Goal: Contribute content

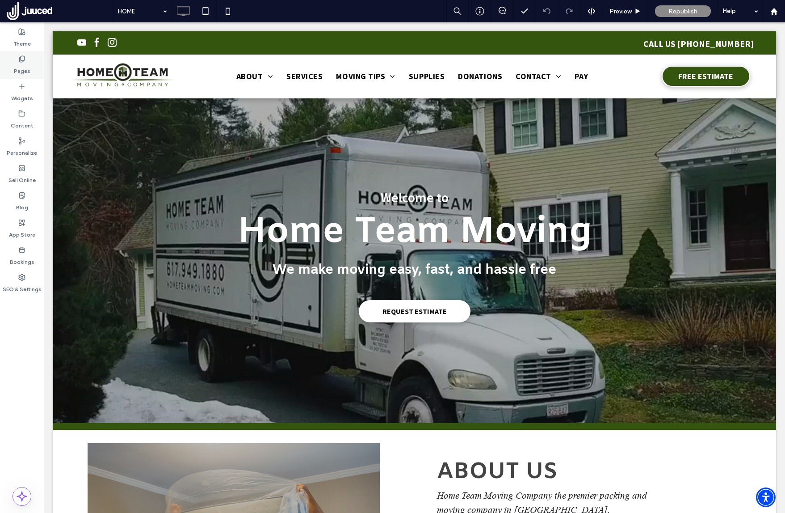
click at [17, 64] on label "Pages" at bounding box center [22, 69] width 17 height 13
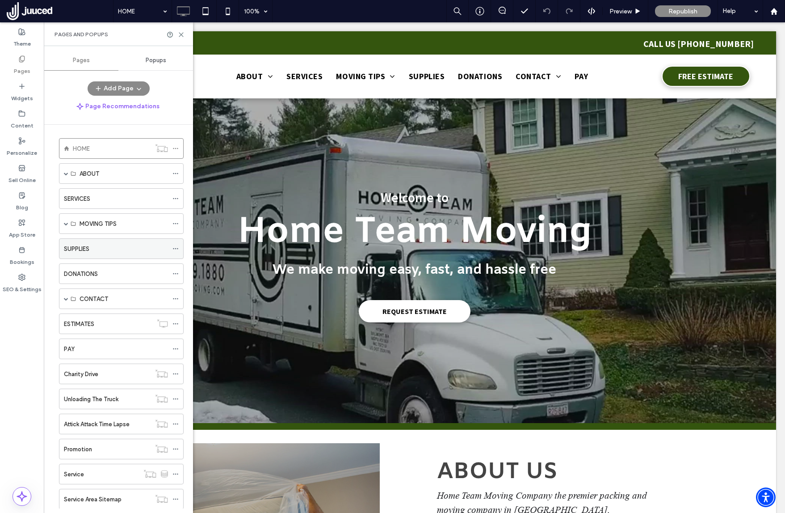
scroll to position [125, 0]
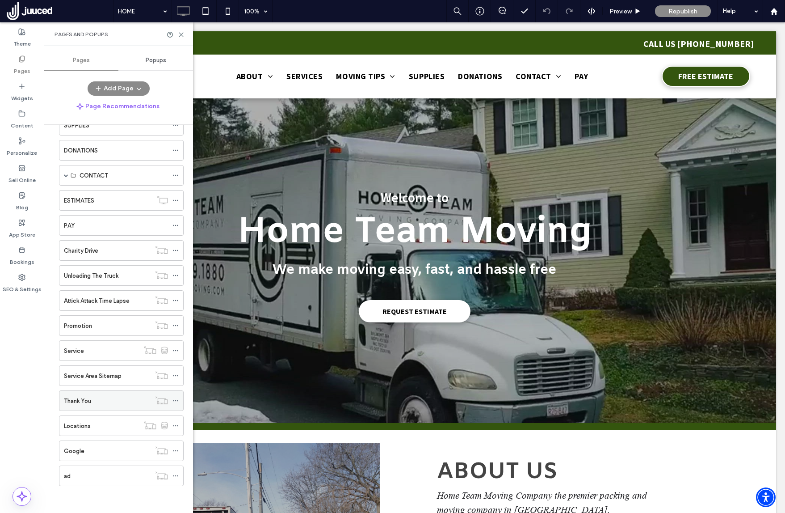
click at [79, 398] on label "Thank You" at bounding box center [77, 401] width 27 height 16
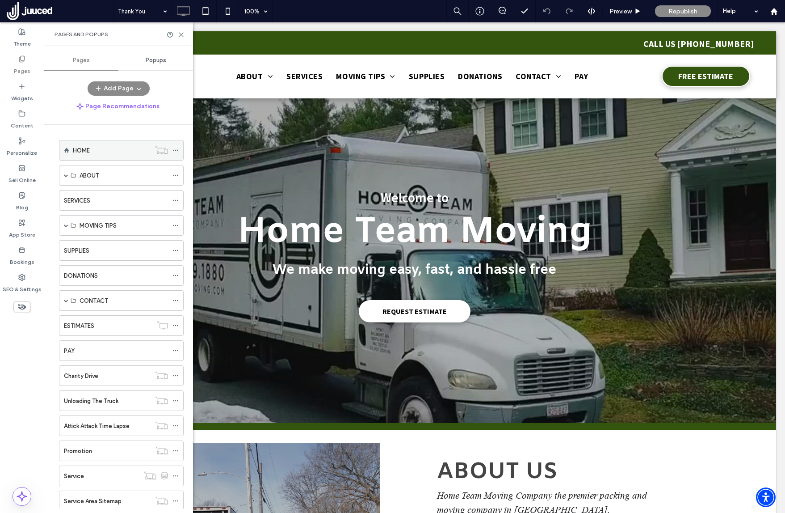
click at [92, 148] on div "HOME" at bounding box center [112, 150] width 78 height 9
click at [773, 9] on use at bounding box center [773, 11] width 7 height 7
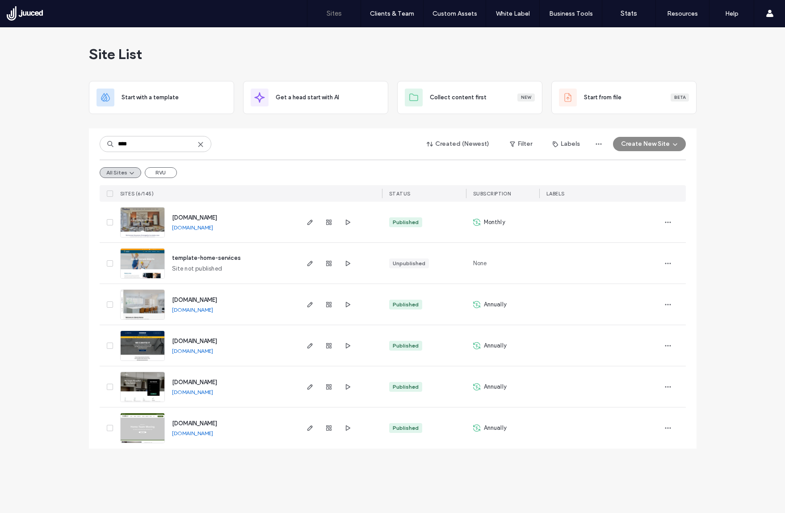
type input "****"
click at [217, 422] on span "www.hometeammoving.com" at bounding box center [194, 423] width 45 height 7
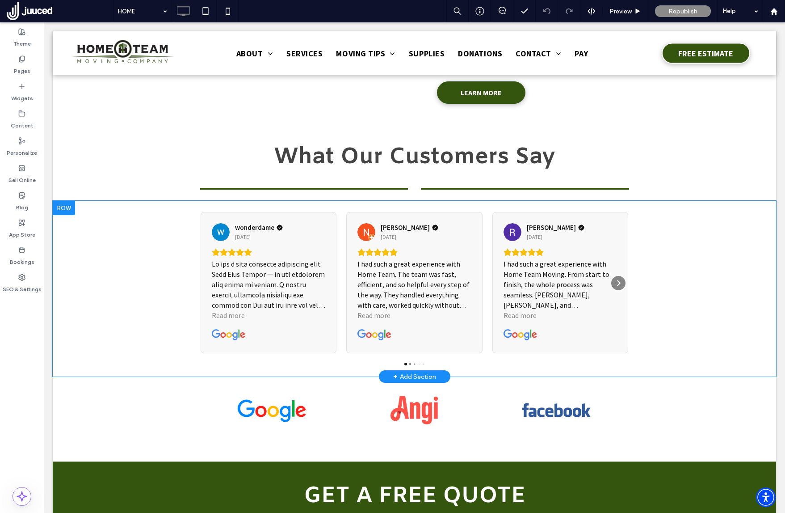
click at [66, 201] on div at bounding box center [64, 208] width 22 height 14
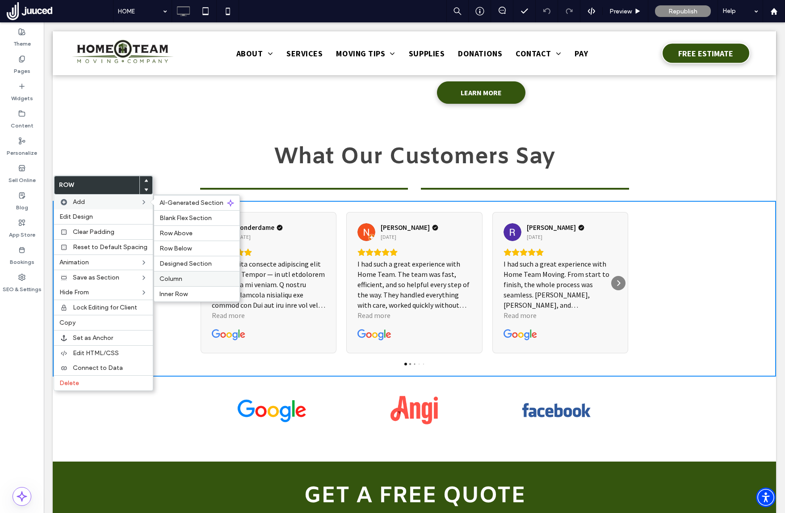
click at [178, 276] on span "Column" at bounding box center [171, 279] width 23 height 8
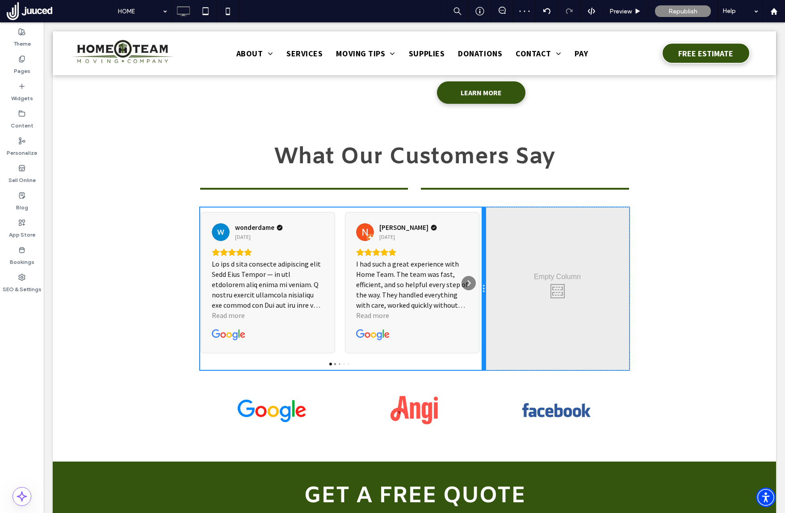
drag, startPoint x: 410, startPoint y: 221, endPoint x: 495, endPoint y: 222, distance: 84.9
click at [495, 222] on div "wonderdame [DATE] Read more [PERSON_NAME] P [DATE] I had such a great experienc…" at bounding box center [414, 288] width 429 height 162
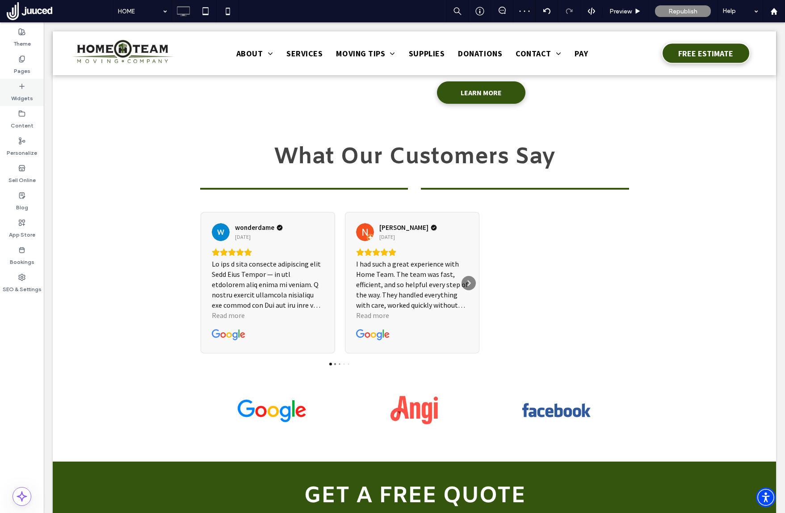
click at [15, 95] on label "Widgets" at bounding box center [22, 96] width 22 height 13
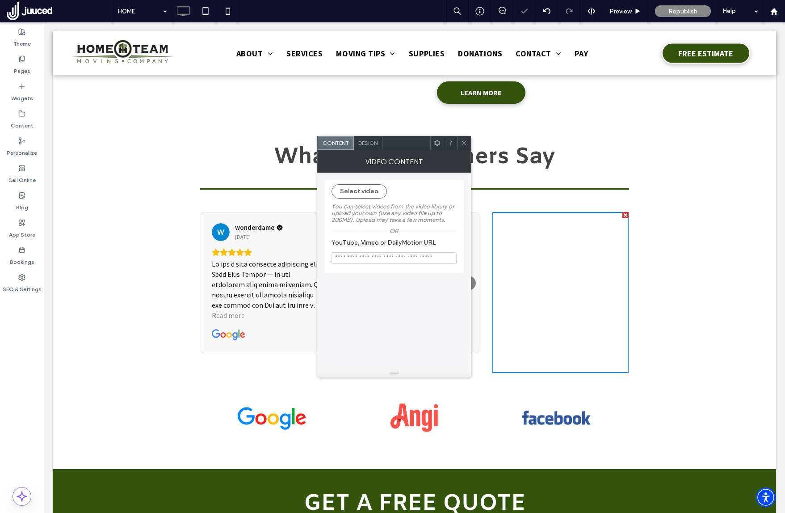
scroll to position [591, 0]
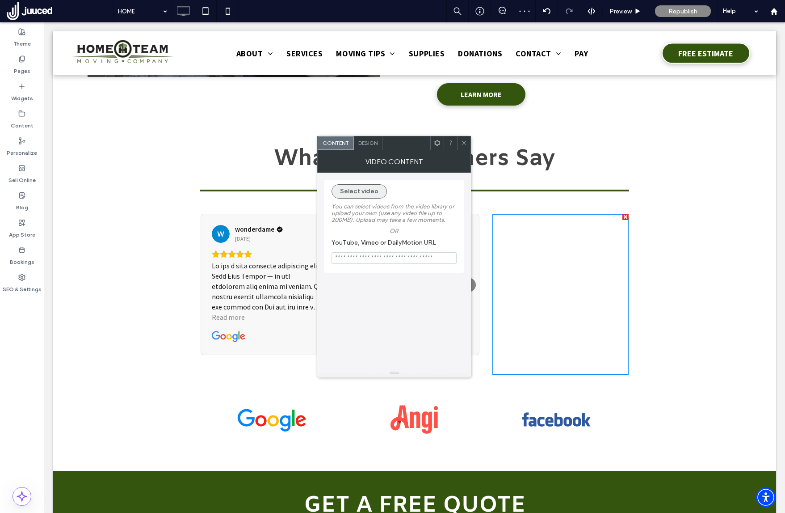
click at [363, 189] on button "Select video" at bounding box center [359, 191] width 55 height 14
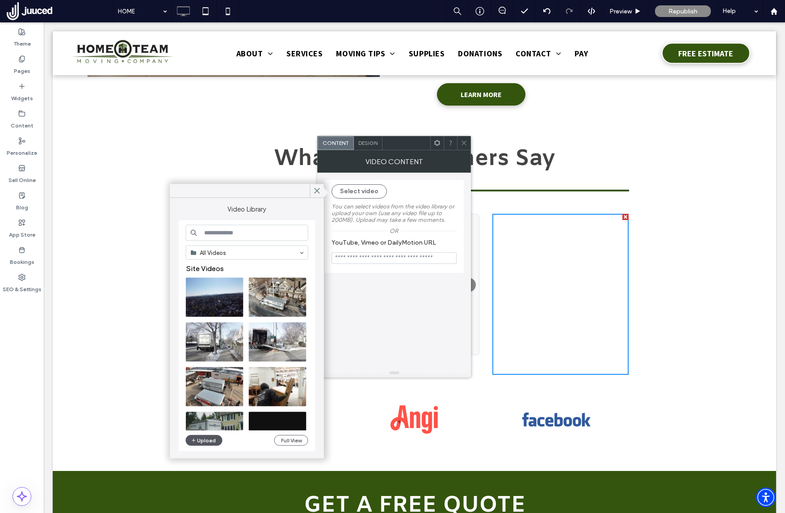
click at [213, 441] on button "Upload" at bounding box center [204, 440] width 37 height 11
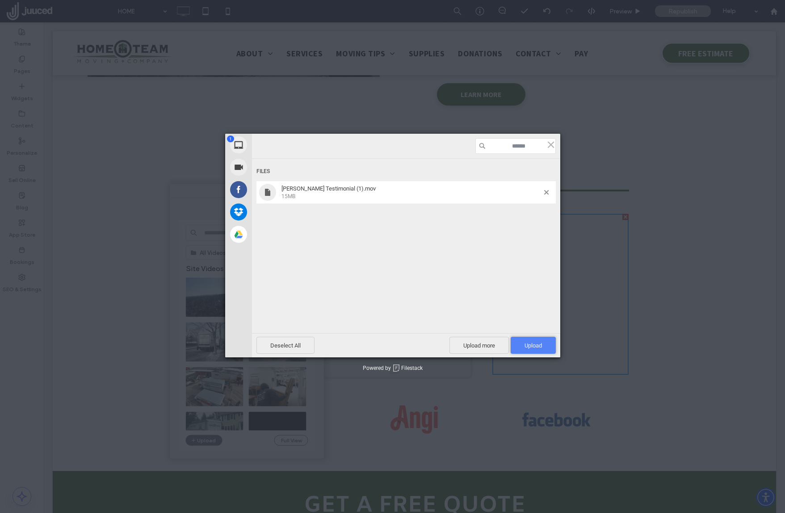
click at [538, 345] on span "Upload 1" at bounding box center [533, 345] width 17 height 7
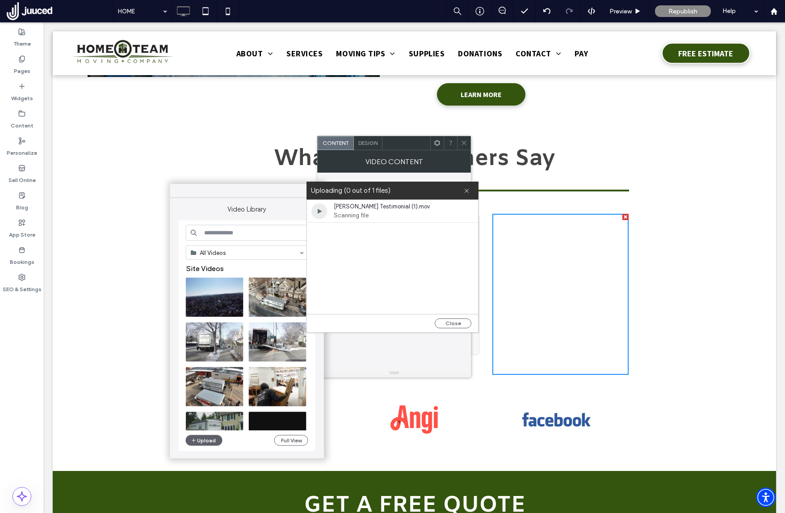
click at [207, 195] on div at bounding box center [247, 191] width 154 height 14
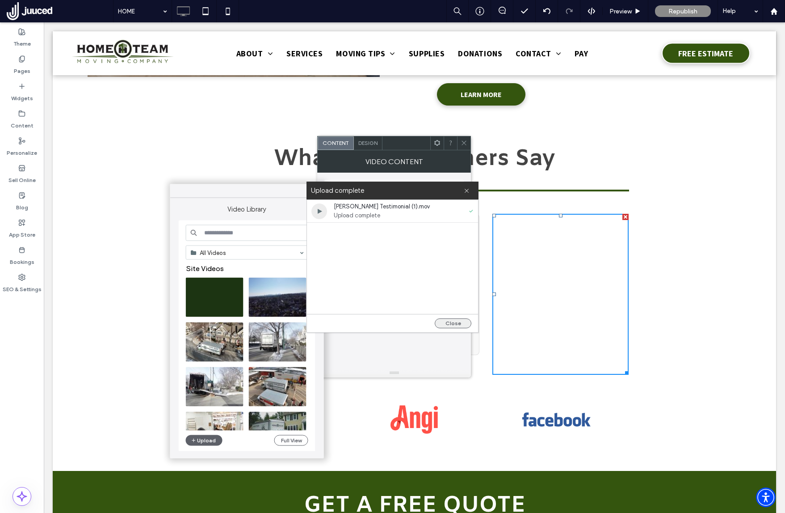
click at [460, 324] on button "Close" at bounding box center [453, 323] width 37 height 10
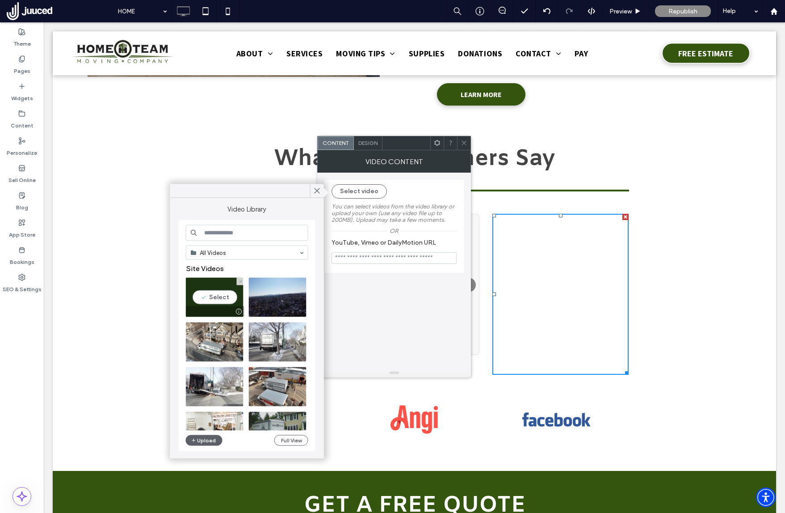
click at [209, 301] on video at bounding box center [215, 296] width 58 height 39
type input "**********"
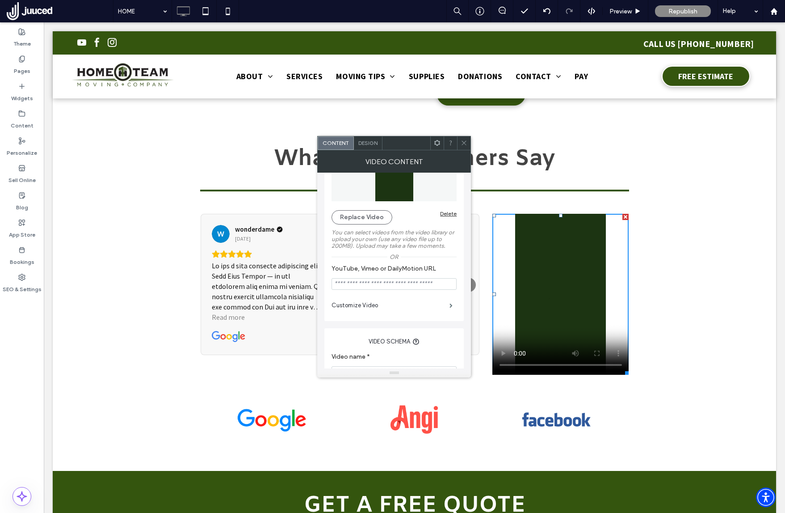
scroll to position [55, 0]
click at [439, 307] on label "Customize Video" at bounding box center [391, 305] width 118 height 18
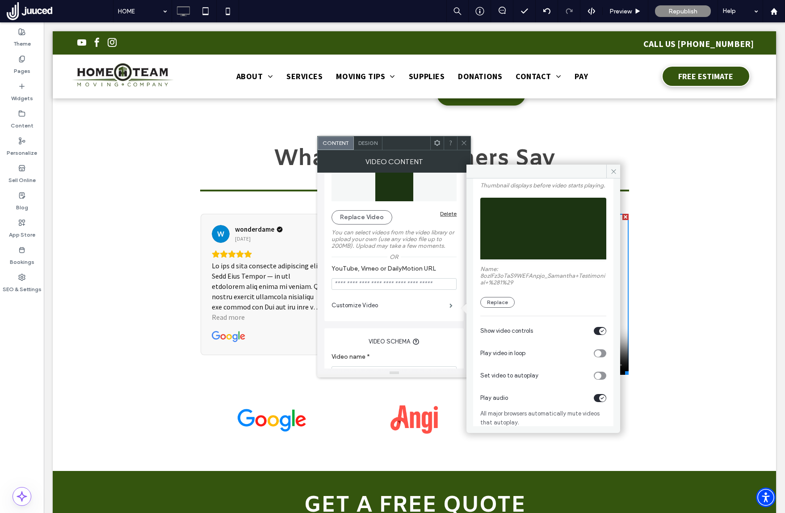
scroll to position [66, 0]
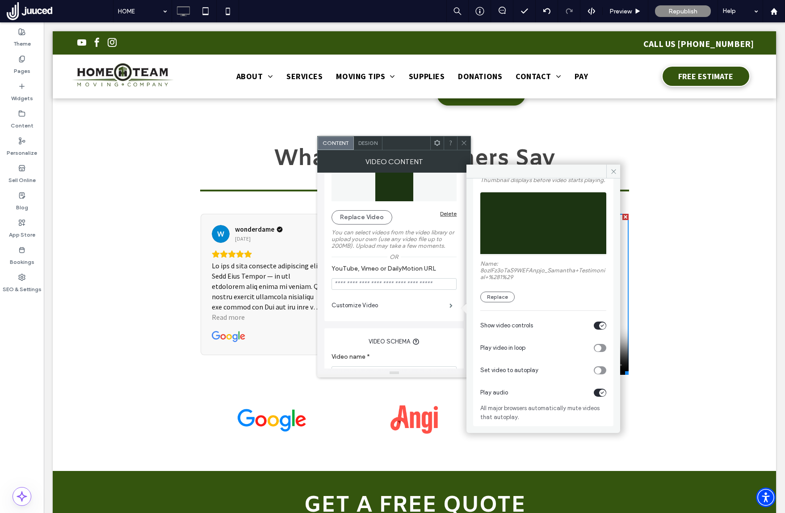
click at [596, 348] on icon "toggle" at bounding box center [598, 347] width 4 height 3
click at [599, 391] on div "toggle" at bounding box center [602, 392] width 7 height 7
click at [596, 371] on icon "toggle" at bounding box center [598, 370] width 4 height 3
drag, startPoint x: 615, startPoint y: 170, endPoint x: 564, endPoint y: 160, distance: 52.5
click at [615, 170] on icon at bounding box center [613, 171] width 7 height 7
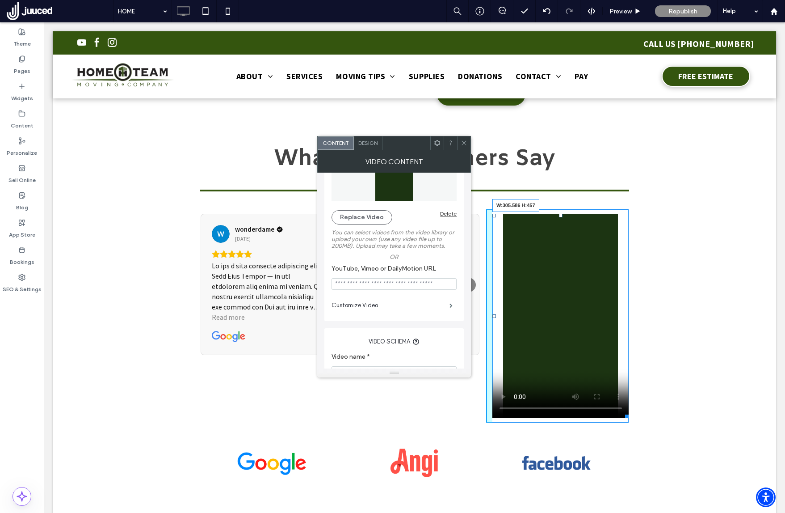
drag, startPoint x: 622, startPoint y: 347, endPoint x: 597, endPoint y: 323, distance: 34.4
click at [631, 390] on div "wonderdame [DATE] Read more [PERSON_NAME] P [DATE] I had such a great experienc…" at bounding box center [414, 315] width 723 height 227
click at [464, 141] on icon at bounding box center [464, 142] width 7 height 7
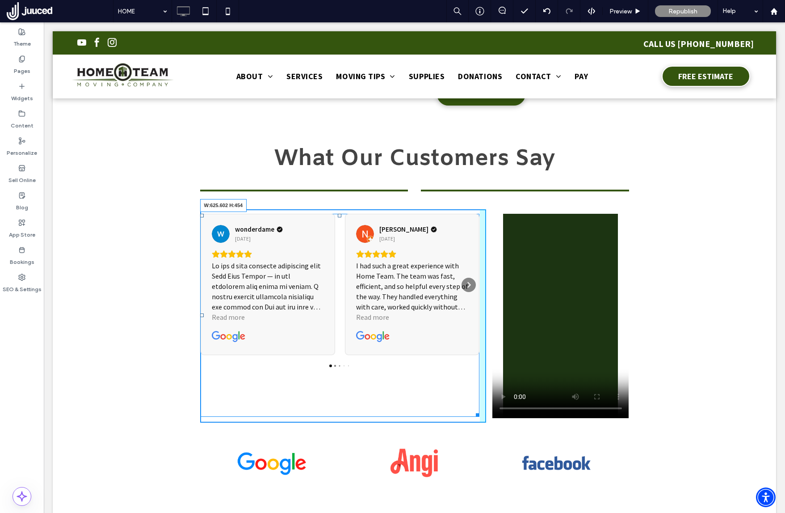
drag, startPoint x: 471, startPoint y: 341, endPoint x: 481, endPoint y: 390, distance: 50.5
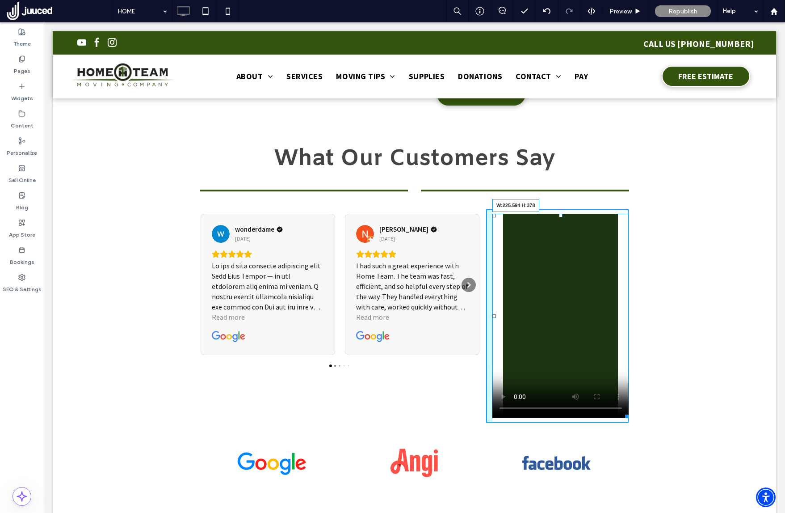
drag, startPoint x: 622, startPoint y: 391, endPoint x: 631, endPoint y: 380, distance: 14.0
click at [622, 411] on div at bounding box center [625, 414] width 7 height 7
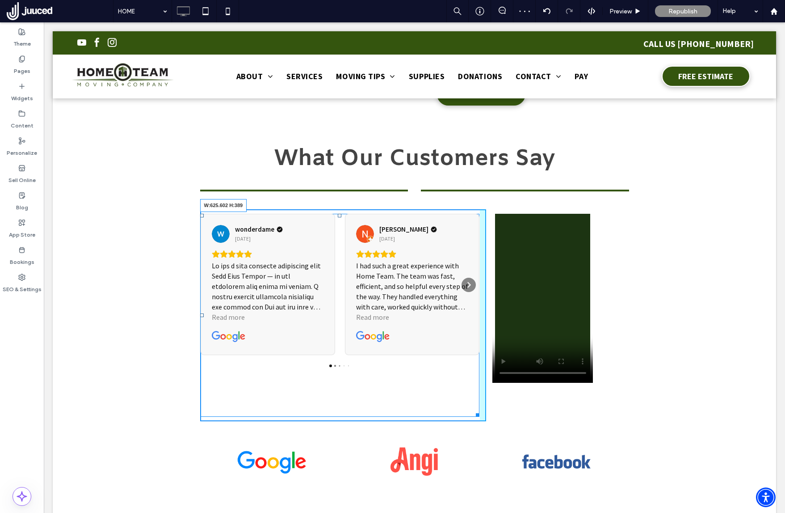
drag, startPoint x: 473, startPoint y: 389, endPoint x: 483, endPoint y: 360, distance: 30.7
click at [483, 360] on div "wonderdame [DATE] Read more [PERSON_NAME] P [DATE] I had such a great experienc…" at bounding box center [414, 315] width 429 height 212
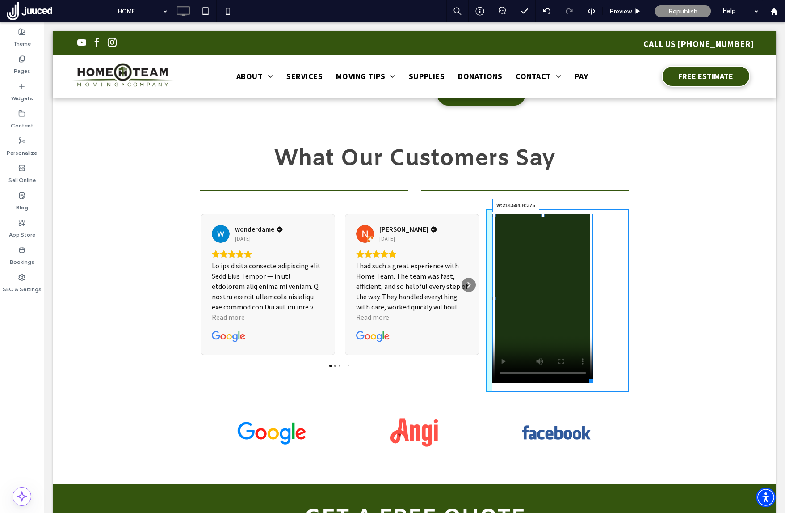
drag, startPoint x: 585, startPoint y: 355, endPoint x: 580, endPoint y: 354, distance: 4.7
click at [586, 376] on div at bounding box center [589, 379] width 7 height 7
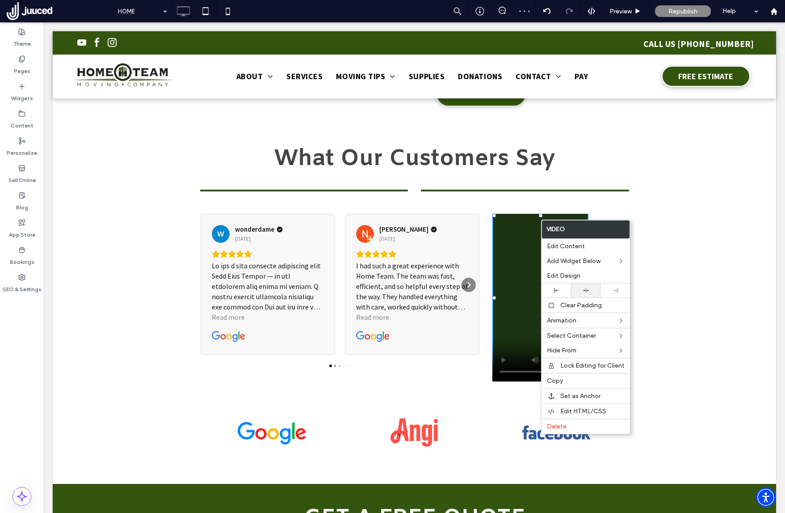
click at [591, 292] on div at bounding box center [586, 290] width 21 height 6
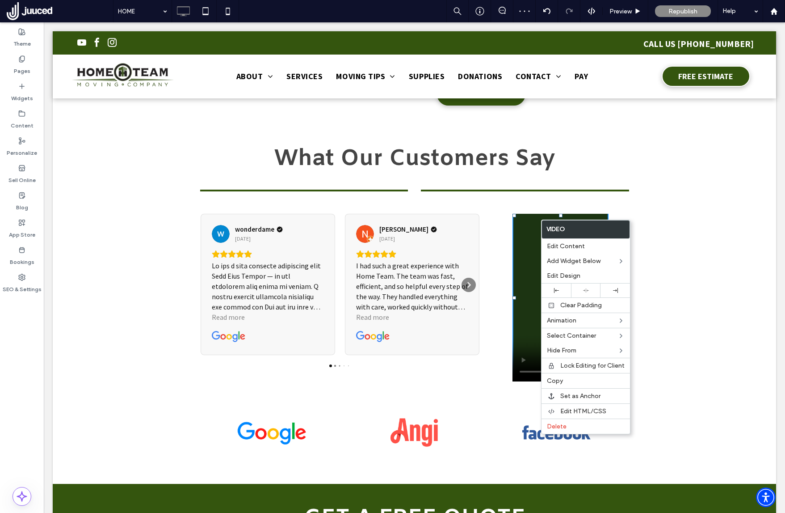
click at [657, 202] on div "wonderdame [DATE] Read more [PERSON_NAME] P [DATE] I had such a great experienc…" at bounding box center [414, 300] width 723 height 196
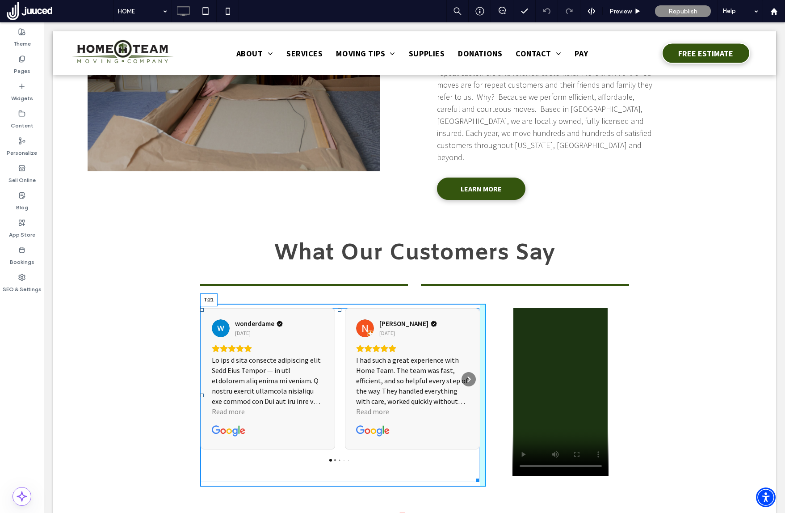
drag, startPoint x: 336, startPoint y: 284, endPoint x: 332, endPoint y: 289, distance: 6.1
click at [332, 308] on div "wonderdame 5 days ago Read more Niki P 1 month ago I had such a great experienc…" at bounding box center [340, 395] width 280 height 174
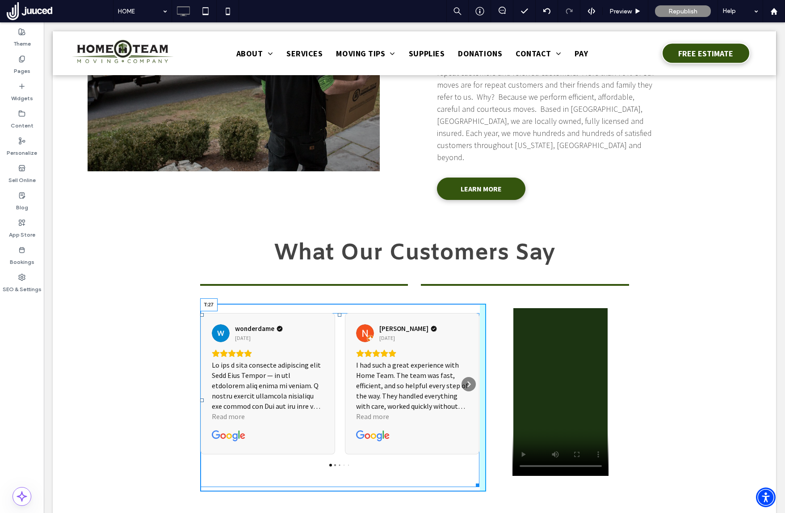
click at [338, 313] on div at bounding box center [340, 315] width 4 height 4
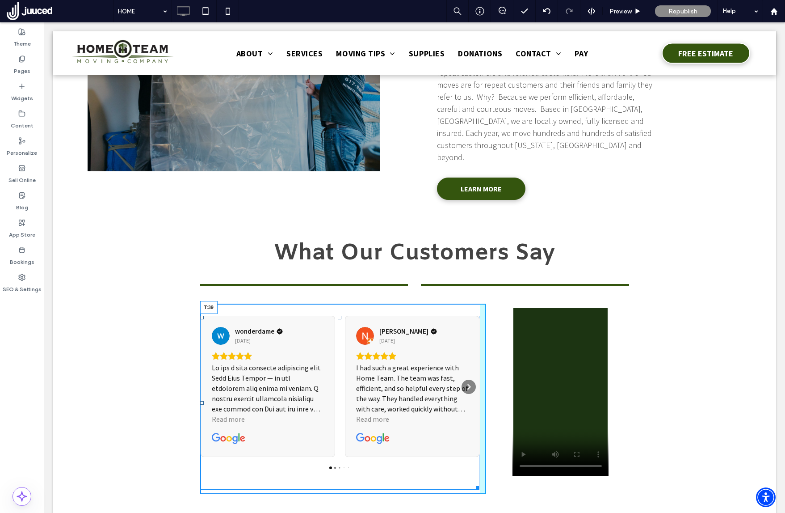
drag, startPoint x: 335, startPoint y: 293, endPoint x: 333, endPoint y: 298, distance: 5.2
click at [333, 315] on div "wonderdame 5 days ago Read more Niki P 1 month ago I had such a great experienc…" at bounding box center [340, 402] width 280 height 174
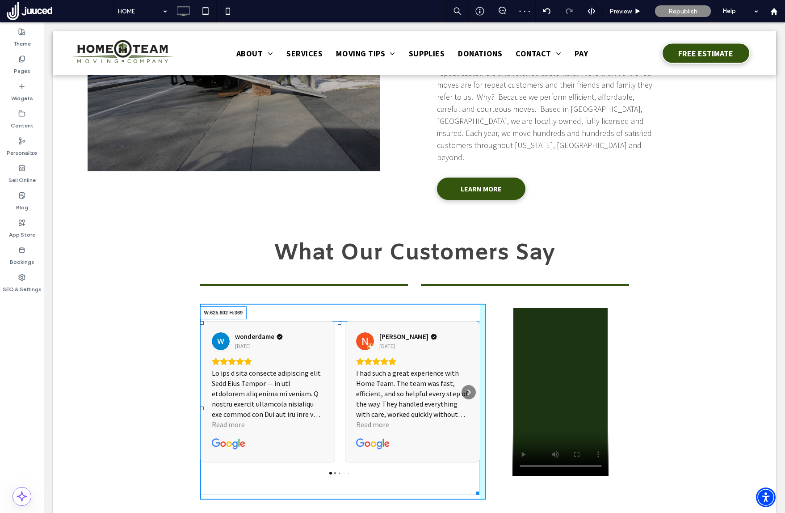
drag, startPoint x: 475, startPoint y: 465, endPoint x: 482, endPoint y: 457, distance: 11.1
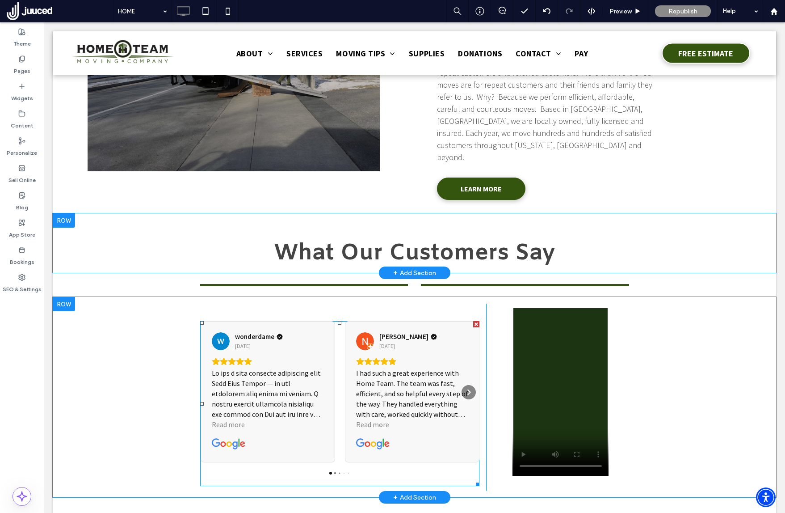
click at [733, 229] on div "What Our Customers Say Click To Paste Row + Add Section" at bounding box center [414, 242] width 723 height 59
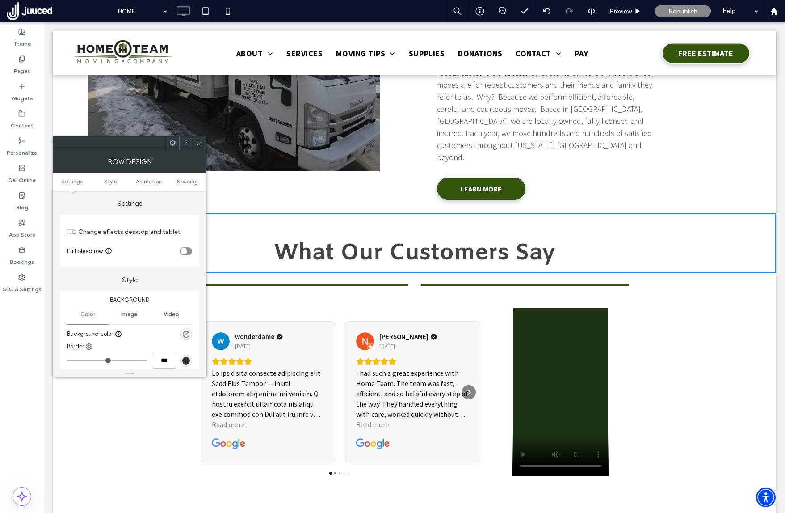
click at [198, 142] on icon at bounding box center [199, 142] width 7 height 7
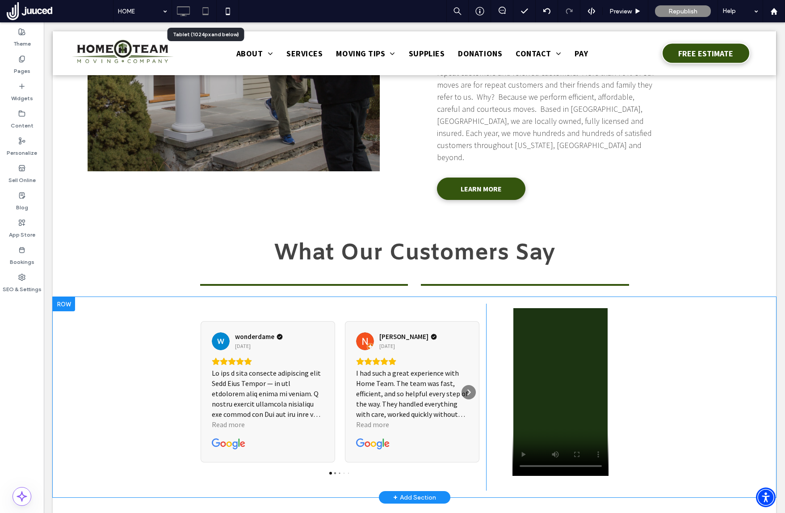
click at [209, 10] on icon at bounding box center [206, 11] width 18 height 18
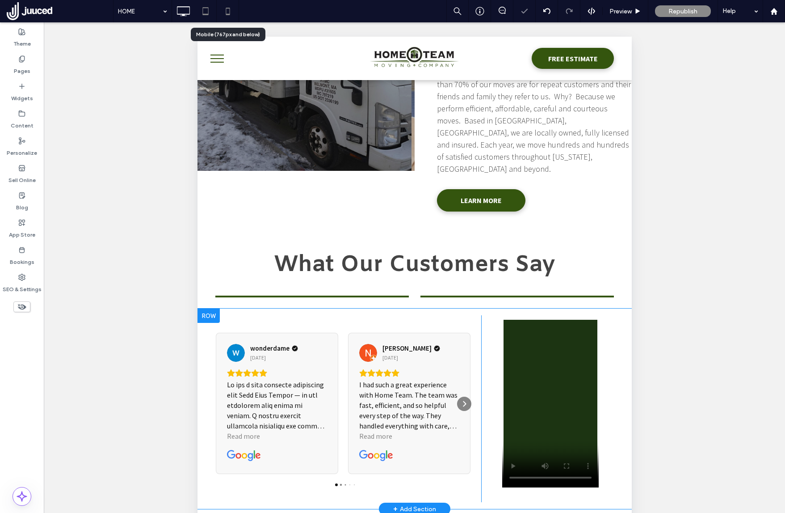
click at [228, 17] on icon at bounding box center [228, 11] width 18 height 18
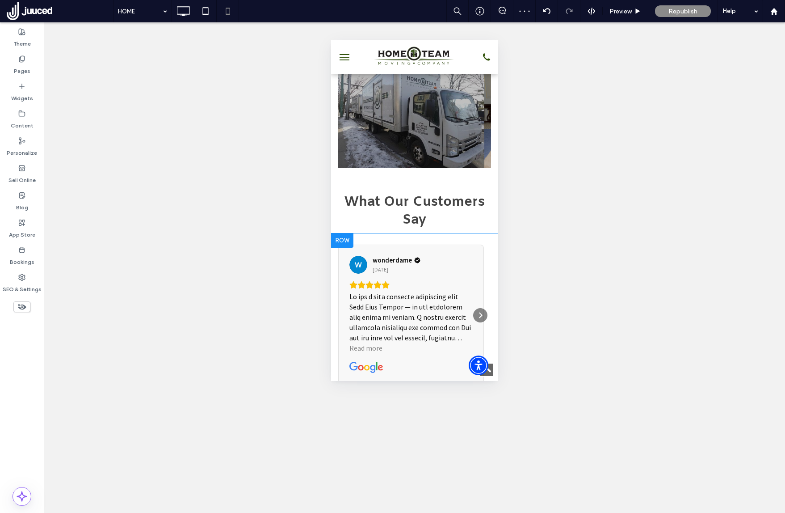
scroll to position [698, 0]
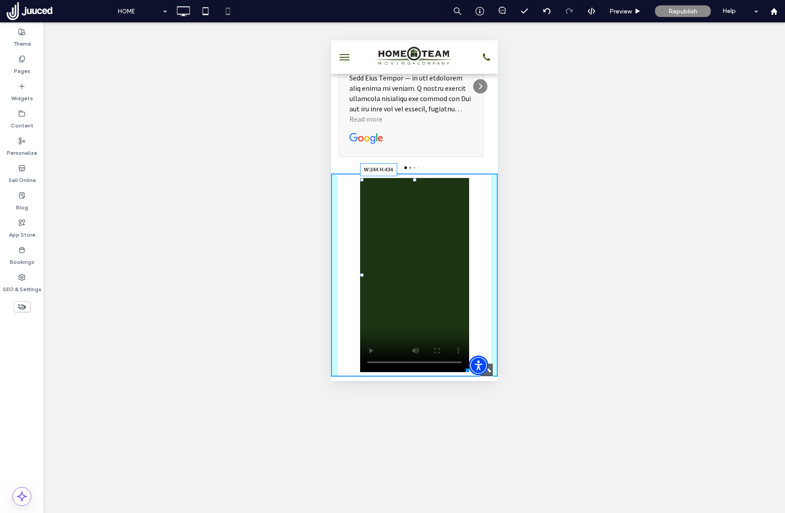
drag, startPoint x: 482, startPoint y: 300, endPoint x: 765, endPoint y: 328, distance: 284.3
click at [463, 365] on div at bounding box center [465, 368] width 7 height 7
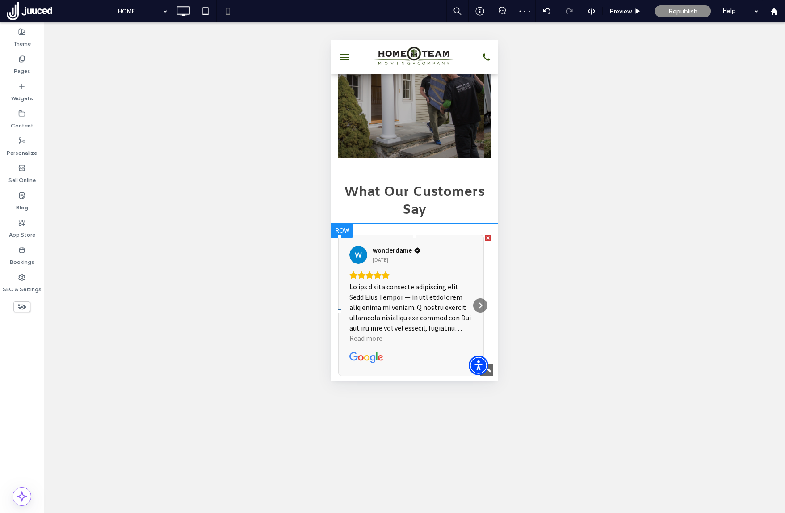
scroll to position [694, 0]
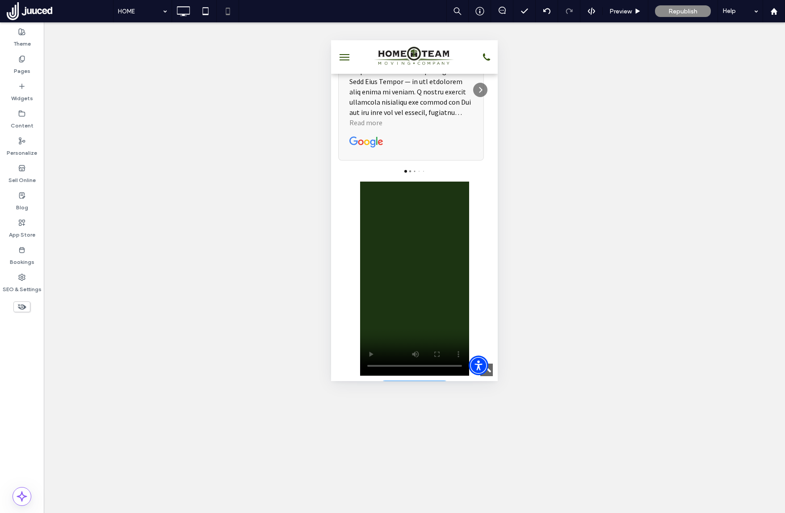
click at [352, 202] on div "Click To Paste" at bounding box center [414, 278] width 167 height 203
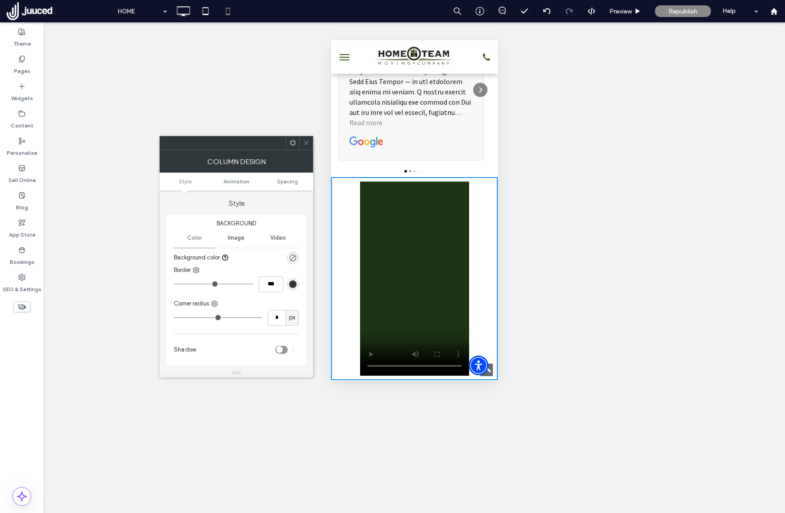
click at [294, 142] on use at bounding box center [293, 143] width 6 height 6
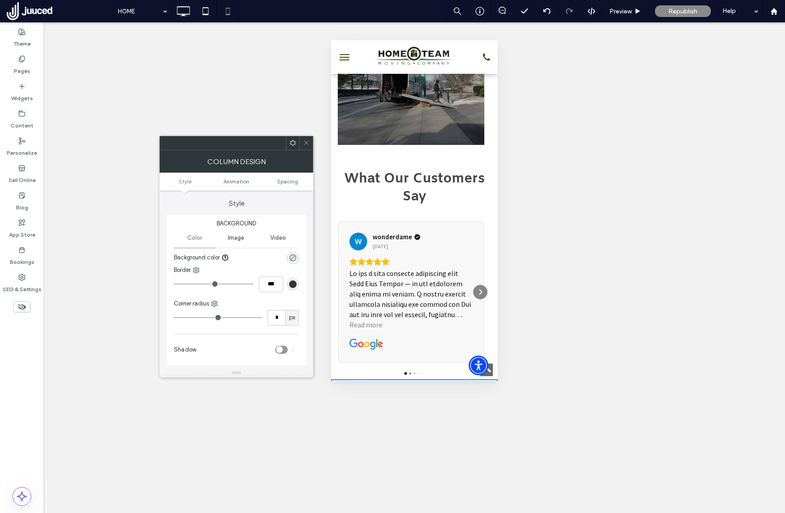
scroll to position [477, 0]
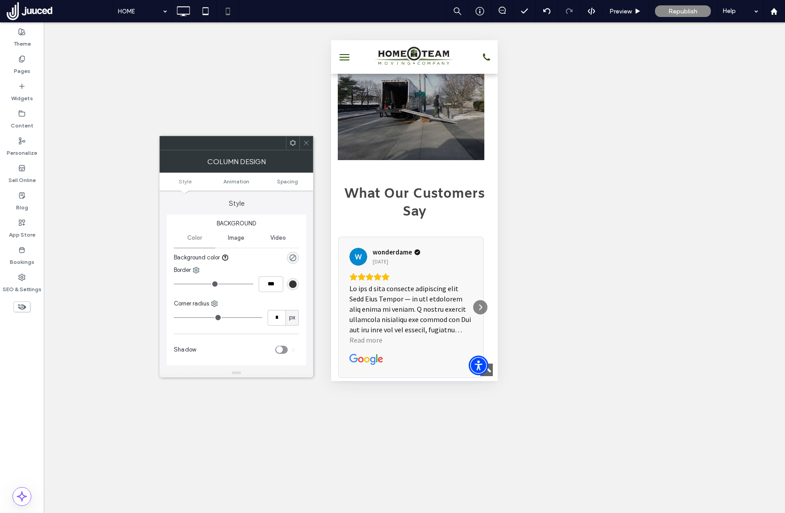
click at [332, 232] on div "wonderdame 5 days ago Read more Niki P 1 month ago I had such a great experienc…" at bounding box center [414, 313] width 167 height 162
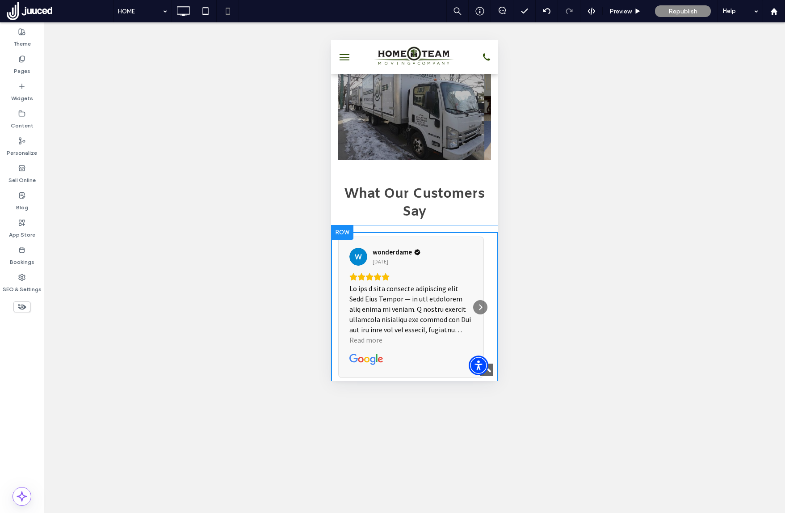
click at [341, 225] on div at bounding box center [342, 232] width 22 height 14
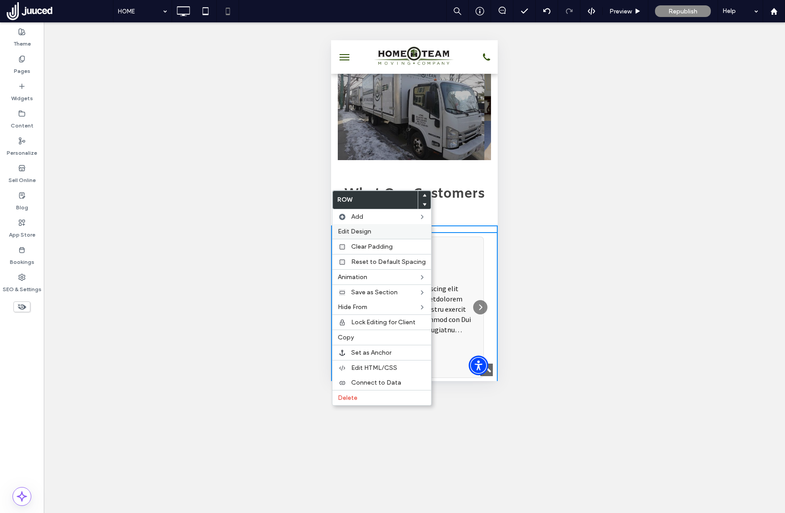
click at [360, 232] on span "Edit Design" at bounding box center [355, 231] width 34 height 8
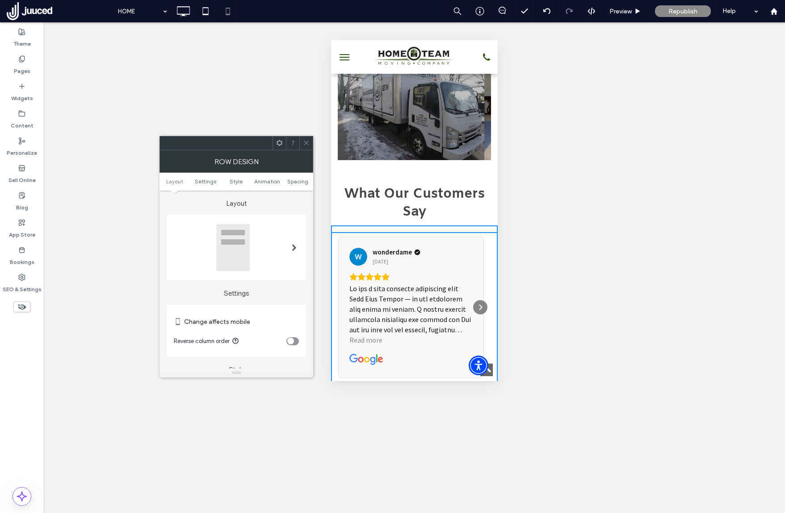
click at [295, 338] on div "toggle" at bounding box center [292, 341] width 13 height 8
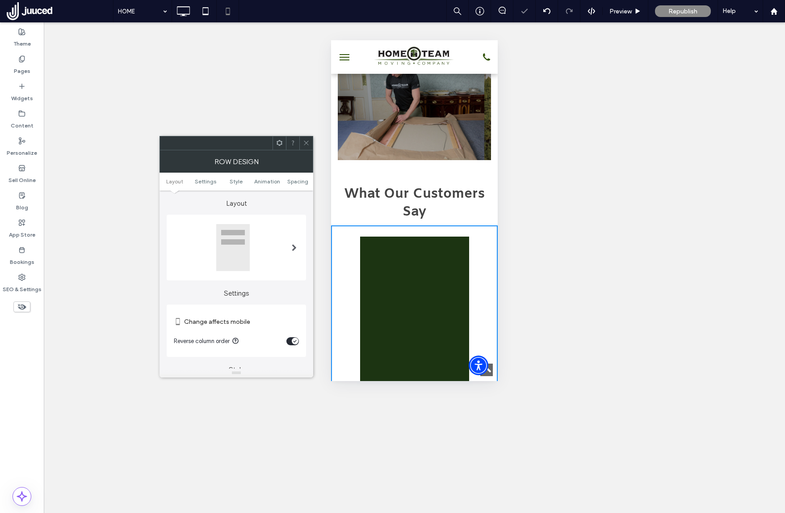
click at [306, 143] on use at bounding box center [306, 143] width 4 height 4
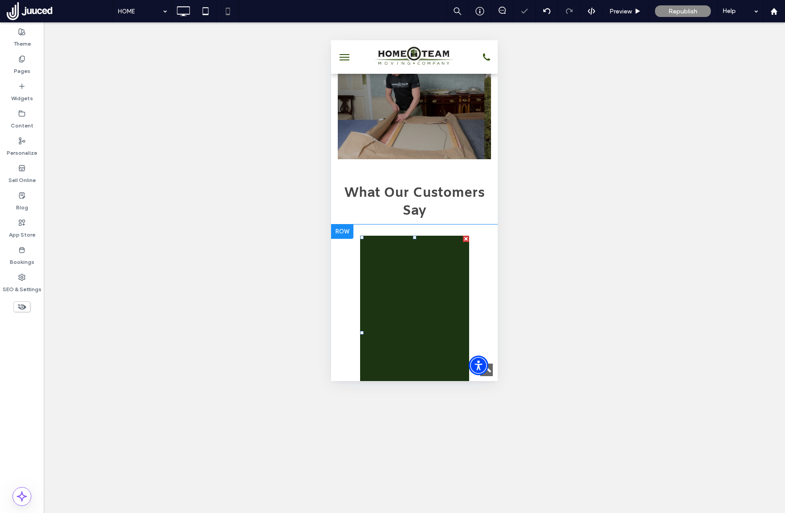
scroll to position [625, 0]
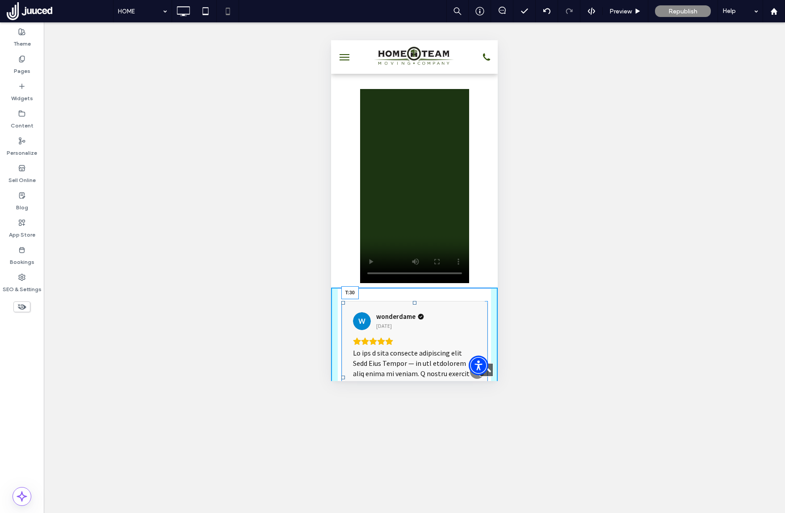
drag, startPoint x: 411, startPoint y: 258, endPoint x: 410, endPoint y: 267, distance: 9.0
click at [413, 301] on div at bounding box center [415, 303] width 4 height 4
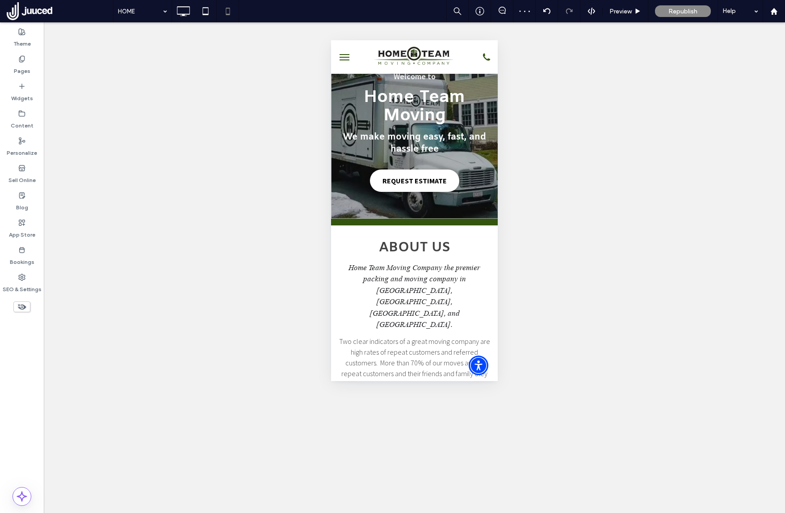
scroll to position [0, 0]
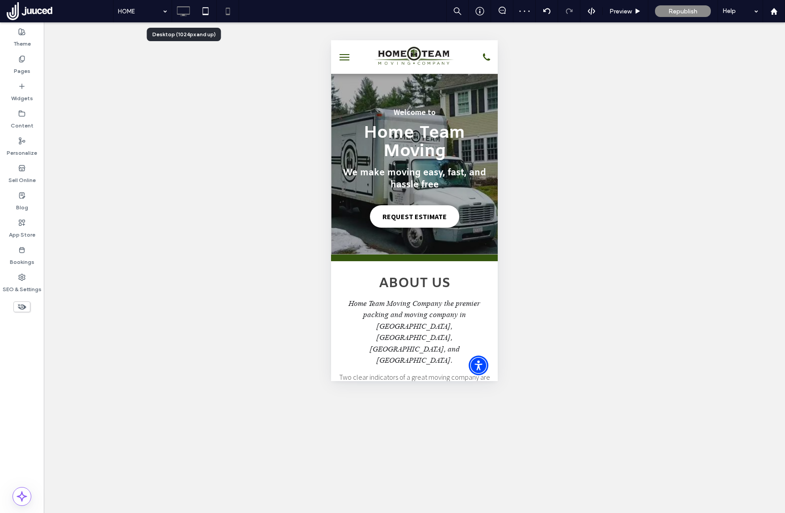
click at [185, 15] on use at bounding box center [183, 11] width 13 height 10
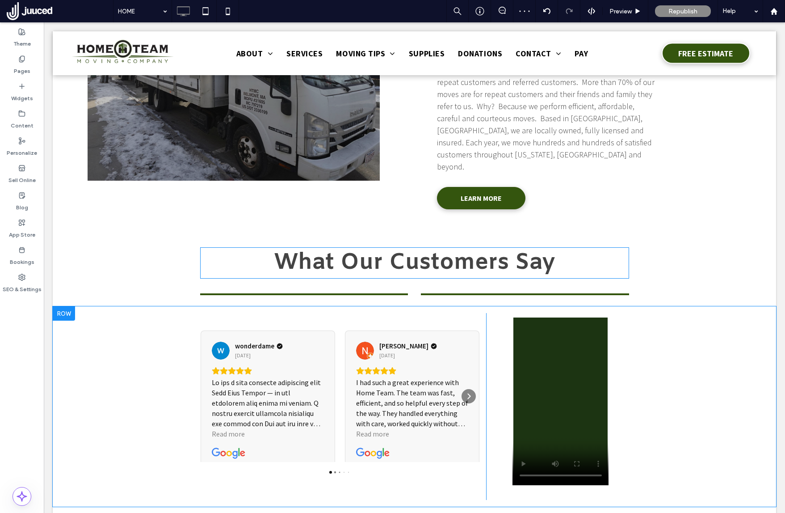
scroll to position [579, 0]
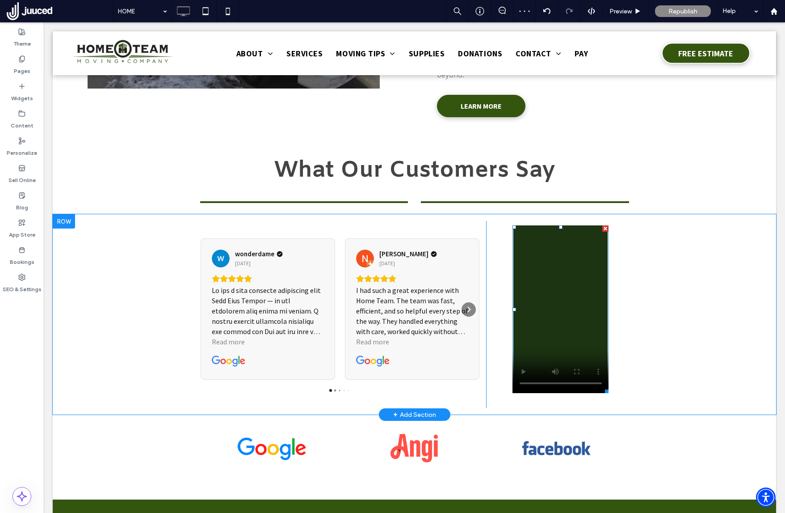
click at [570, 270] on span at bounding box center [561, 309] width 97 height 168
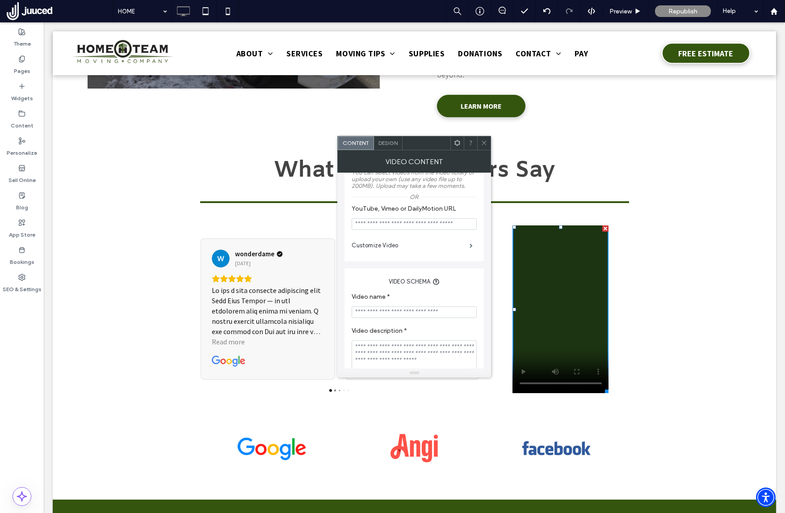
scroll to position [153, 0]
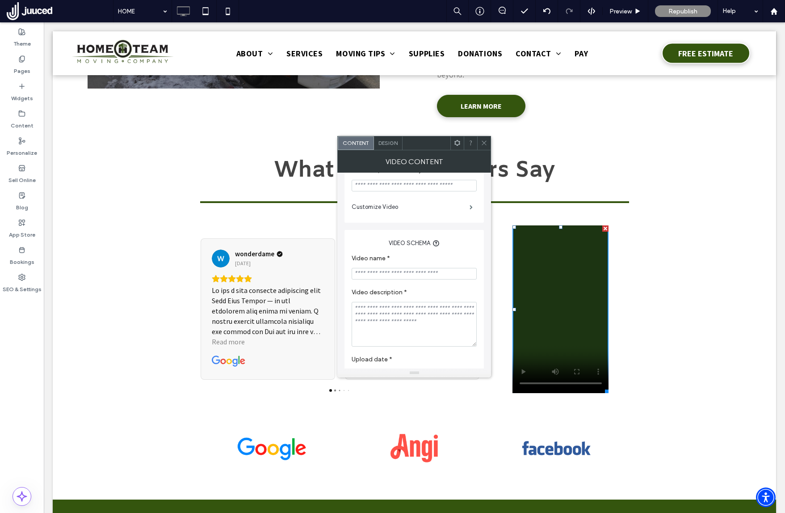
click at [398, 279] on input "Video name *" at bounding box center [414, 274] width 125 height 12
type input "**********"
click at [391, 321] on textarea "Video description *" at bounding box center [414, 324] width 125 height 45
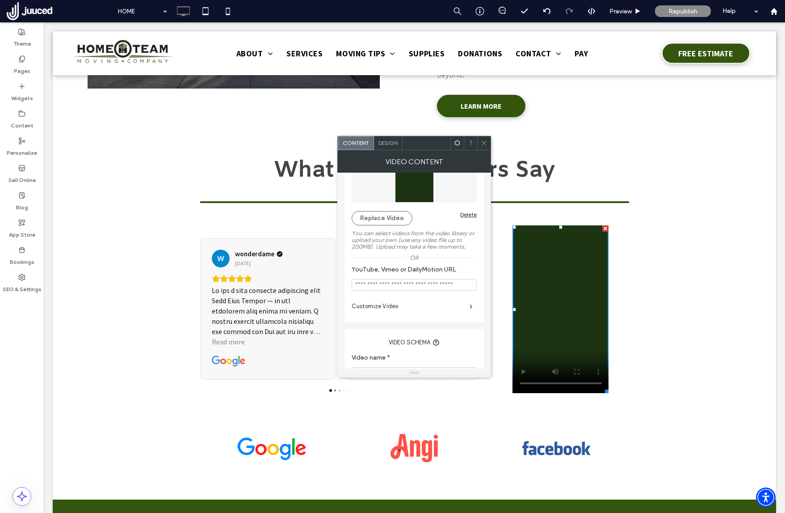
scroll to position [0, 0]
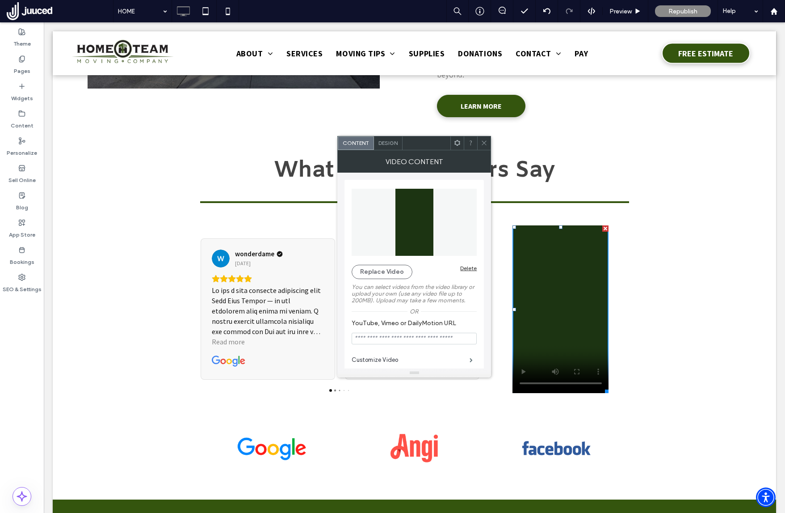
type textarea "**********"
click at [486, 144] on icon at bounding box center [484, 142] width 7 height 7
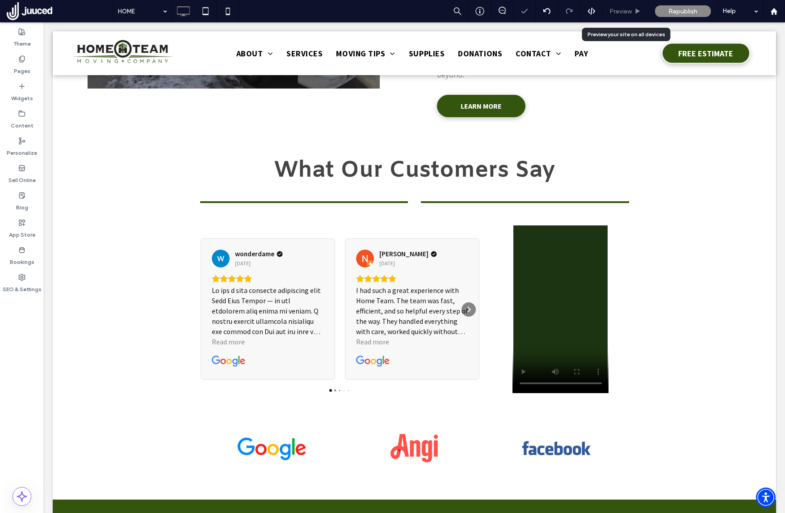
click at [620, 11] on span "Preview" at bounding box center [621, 12] width 22 height 8
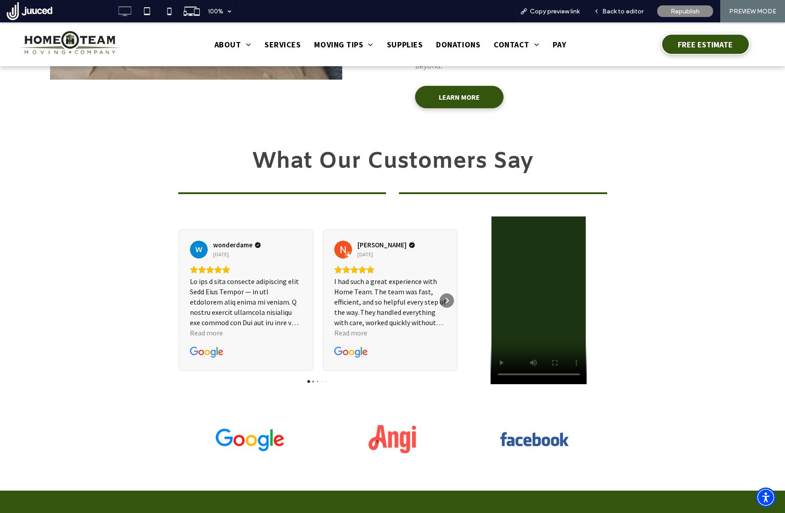
click at [681, 10] on span "Republish" at bounding box center [685, 12] width 29 height 8
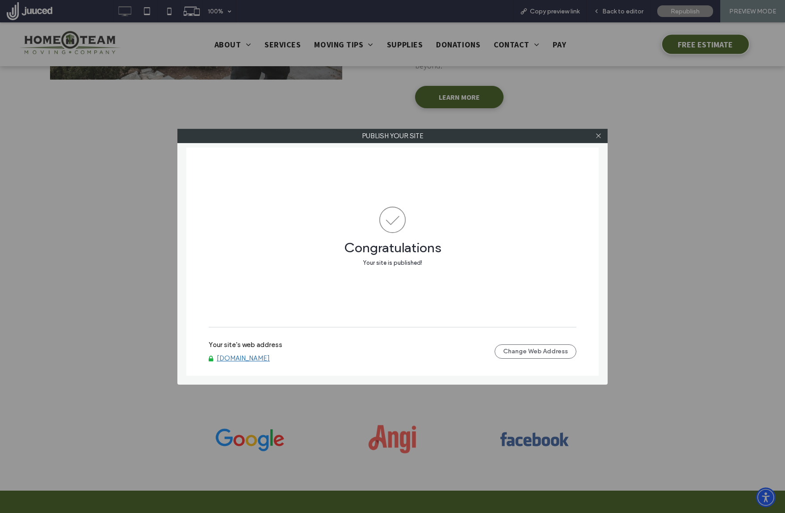
click at [260, 362] on link "www.hometeammoving.com" at bounding box center [243, 358] width 53 height 8
click at [598, 131] on span at bounding box center [598, 135] width 7 height 13
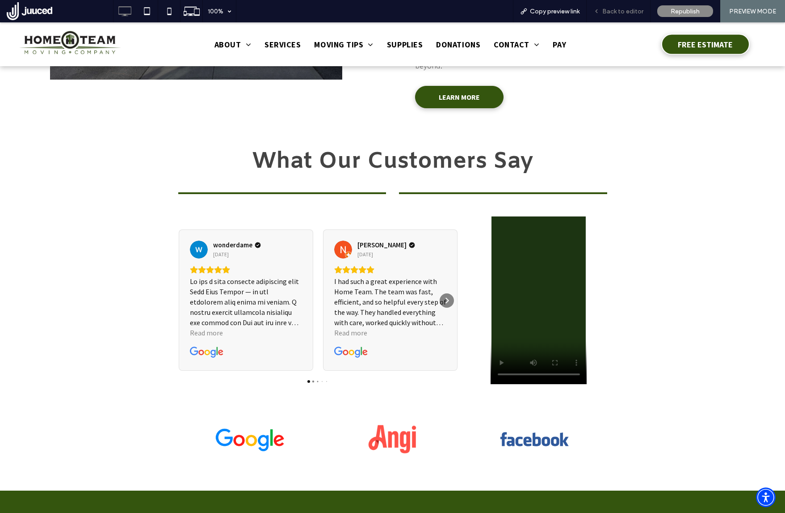
click at [617, 18] on div "Back to editor" at bounding box center [619, 11] width 64 height 22
click at [619, 11] on span "Back to editor" at bounding box center [622, 12] width 41 height 8
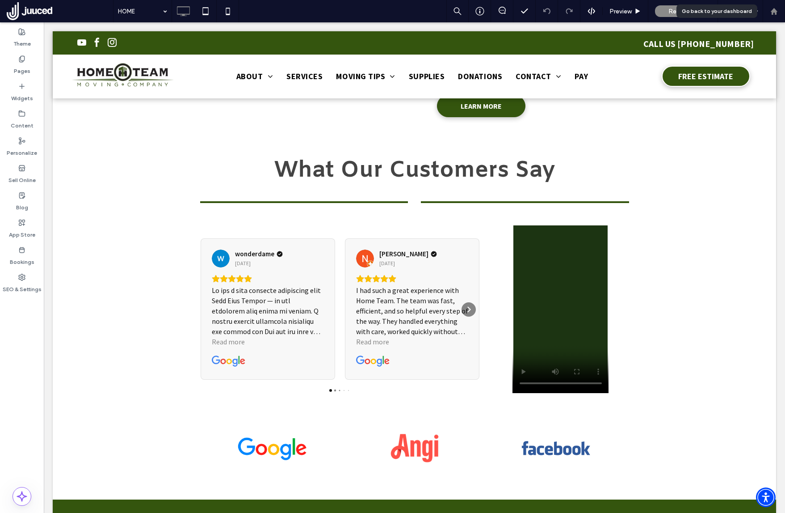
click at [774, 12] on use at bounding box center [773, 11] width 7 height 7
